Goal: Navigation & Orientation: Find specific page/section

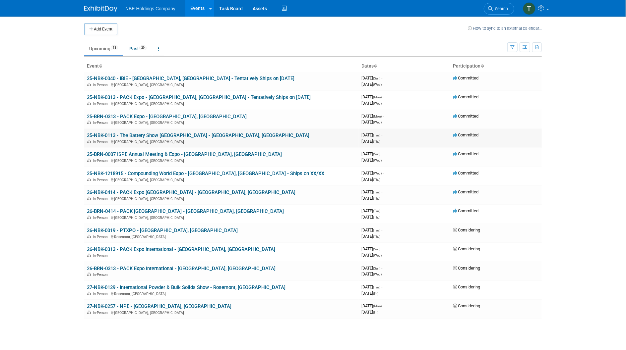
click at [170, 135] on link "25-NBK-0113 - The Battery Show [GEOGRAPHIC_DATA] - [GEOGRAPHIC_DATA], [GEOGRAPH…" at bounding box center [198, 136] width 222 height 6
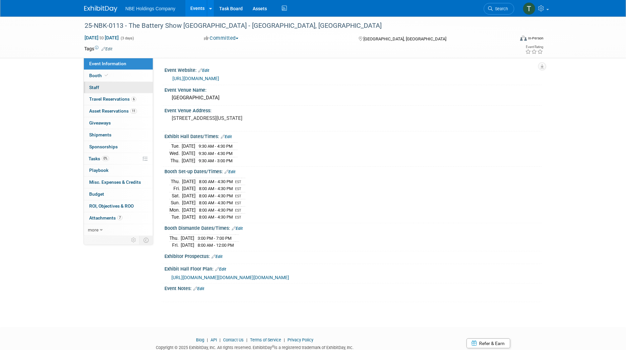
click at [97, 88] on span "Staff 0" at bounding box center [94, 87] width 10 height 5
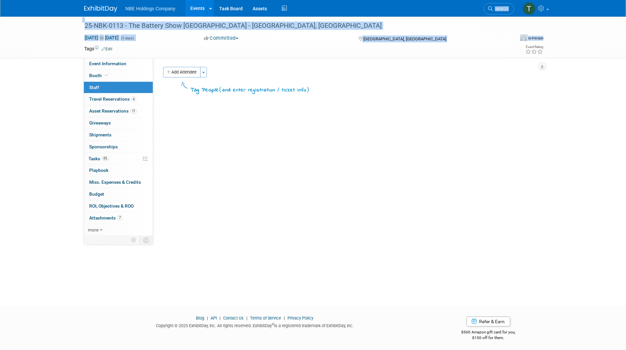
drag, startPoint x: 478, startPoint y: 29, endPoint x: 489, endPoint y: 2, distance: 28.9
click at [489, 2] on body "NBE Holdings Company Events Add Event Bulk Upload Events Shareable Event Boards…" at bounding box center [313, 175] width 626 height 350
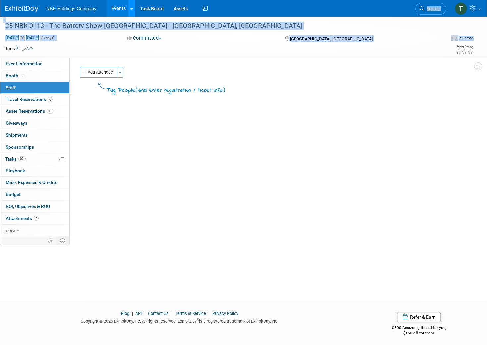
click at [131, 8] on icon at bounding box center [131, 9] width 3 height 4
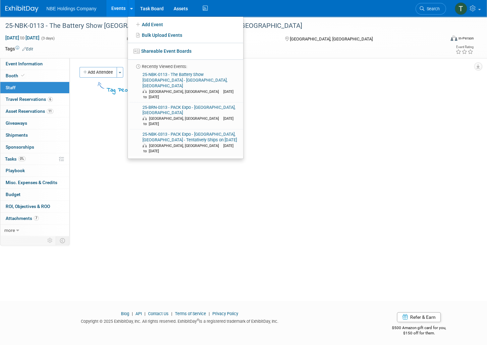
click at [309, 13] on div "NBE Holdings Company Events Add Event Bulk Upload Events Shareable Event Boards…" at bounding box center [239, 8] width 468 height 17
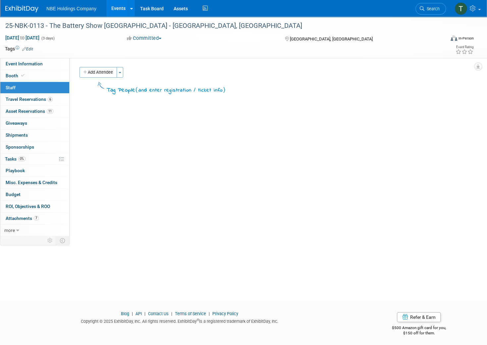
click at [119, 9] on link "Events" at bounding box center [118, 8] width 24 height 17
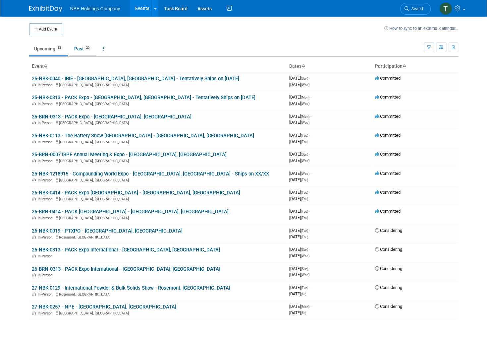
click at [76, 49] on link "Past 29" at bounding box center [82, 48] width 27 height 13
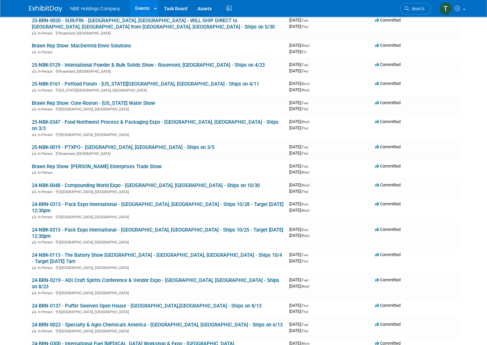
scroll to position [176, 0]
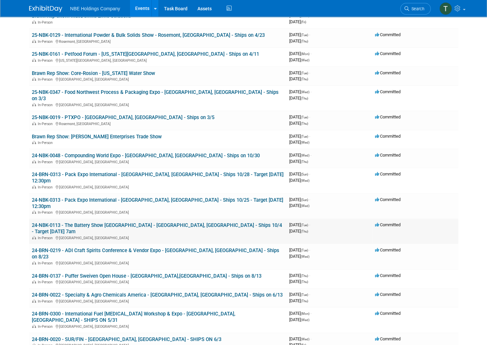
click at [102, 222] on link "24-NBK-0113 - The Battery Show North America - Detroit, MI - Ships 10/4 - Targe…" at bounding box center [157, 228] width 250 height 12
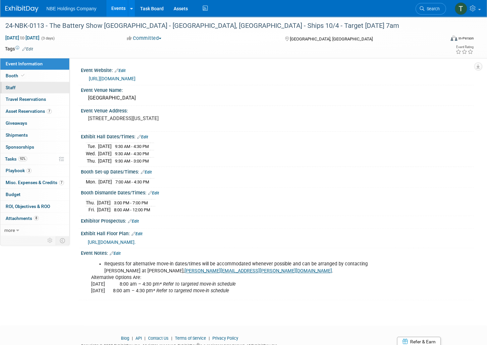
click at [11, 87] on span "Staff 0" at bounding box center [11, 87] width 10 height 5
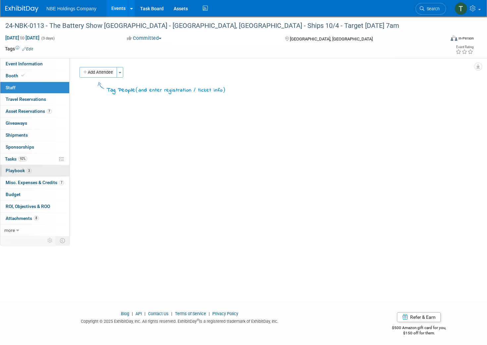
click at [12, 171] on span "Playbook 3" at bounding box center [19, 170] width 26 height 5
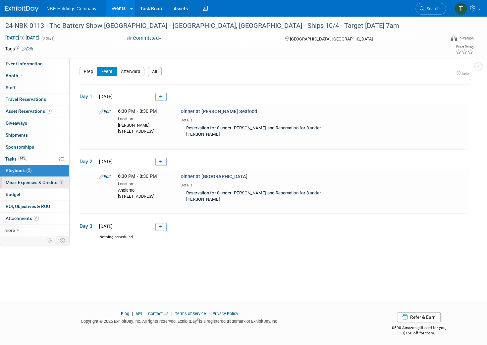
click at [27, 183] on span "Misc. Expenses & Credits 7" at bounding box center [35, 182] width 58 height 5
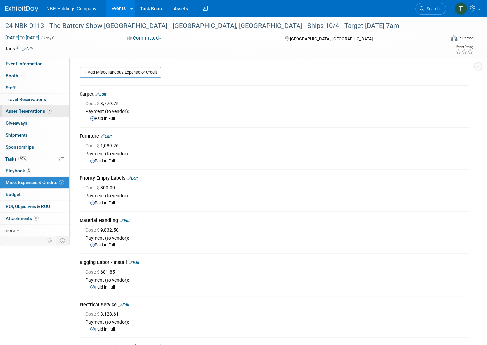
click at [23, 111] on span "Asset Reservations 7" at bounding box center [29, 110] width 46 height 5
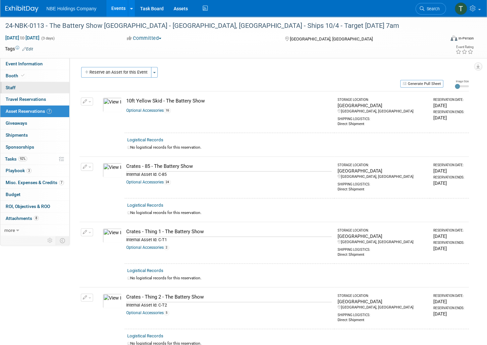
click at [12, 87] on span "Staff 0" at bounding box center [11, 87] width 10 height 5
